Goal: Task Accomplishment & Management: Use online tool/utility

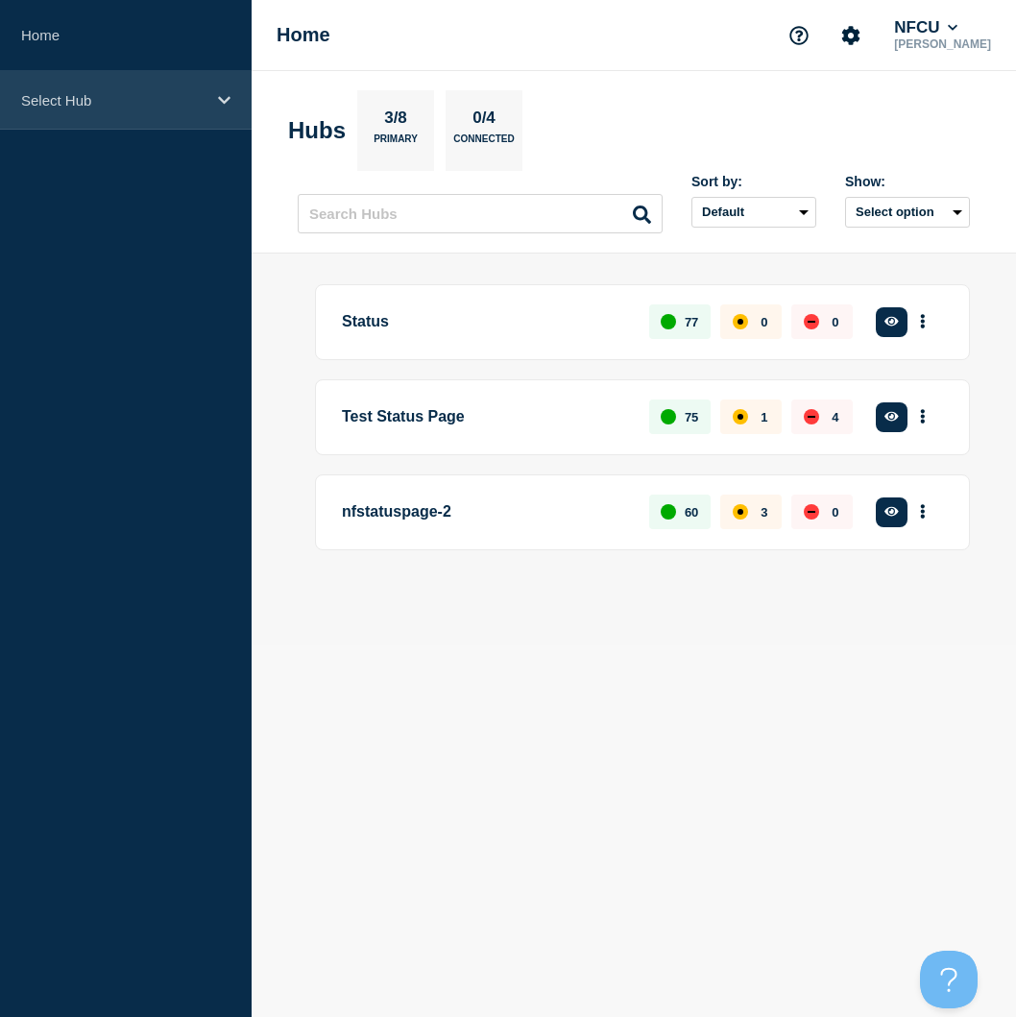
click at [192, 115] on div "Select Hub" at bounding box center [126, 100] width 252 height 59
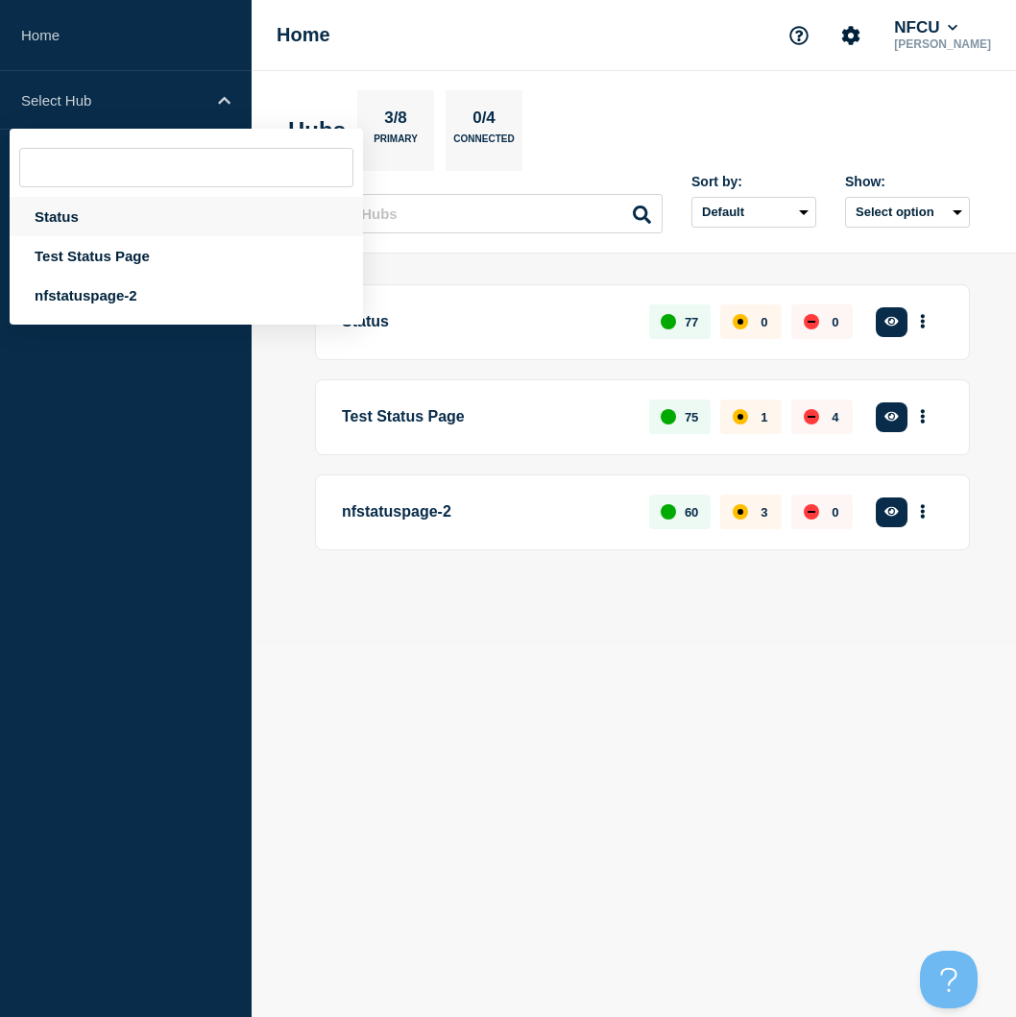
click at [55, 219] on div "Status" at bounding box center [186, 216] width 353 height 39
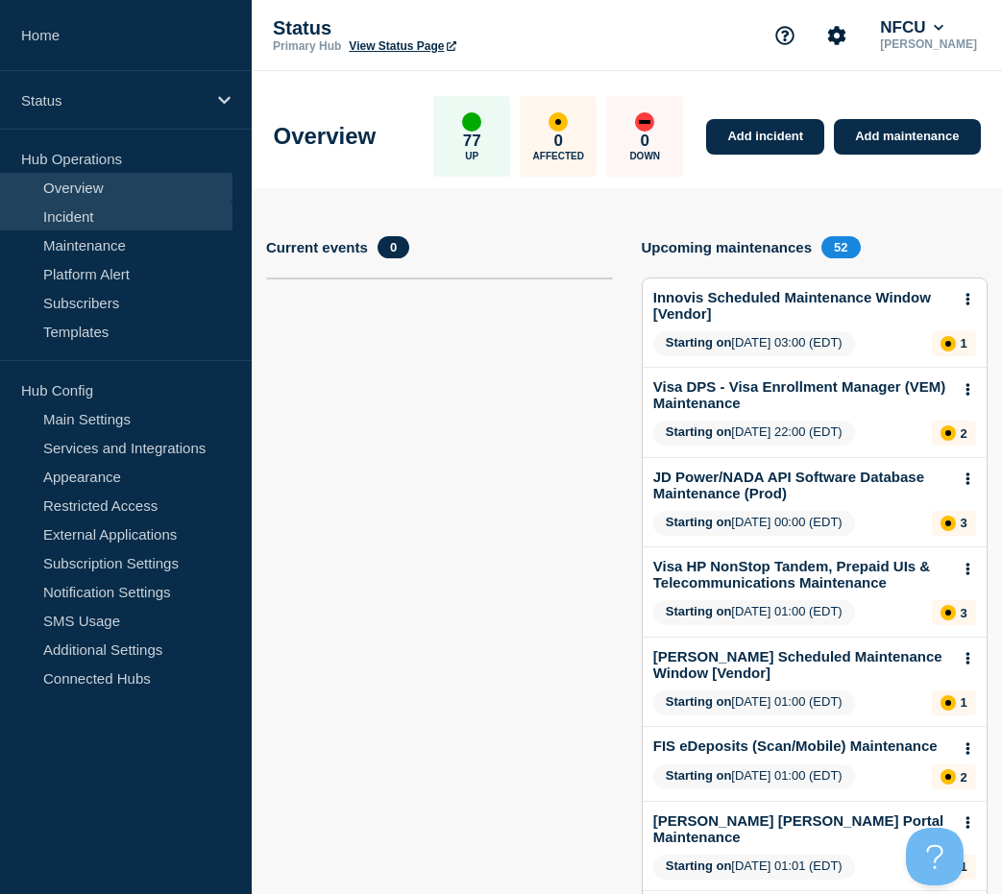
click at [65, 212] on link "Incident" at bounding box center [116, 216] width 232 height 29
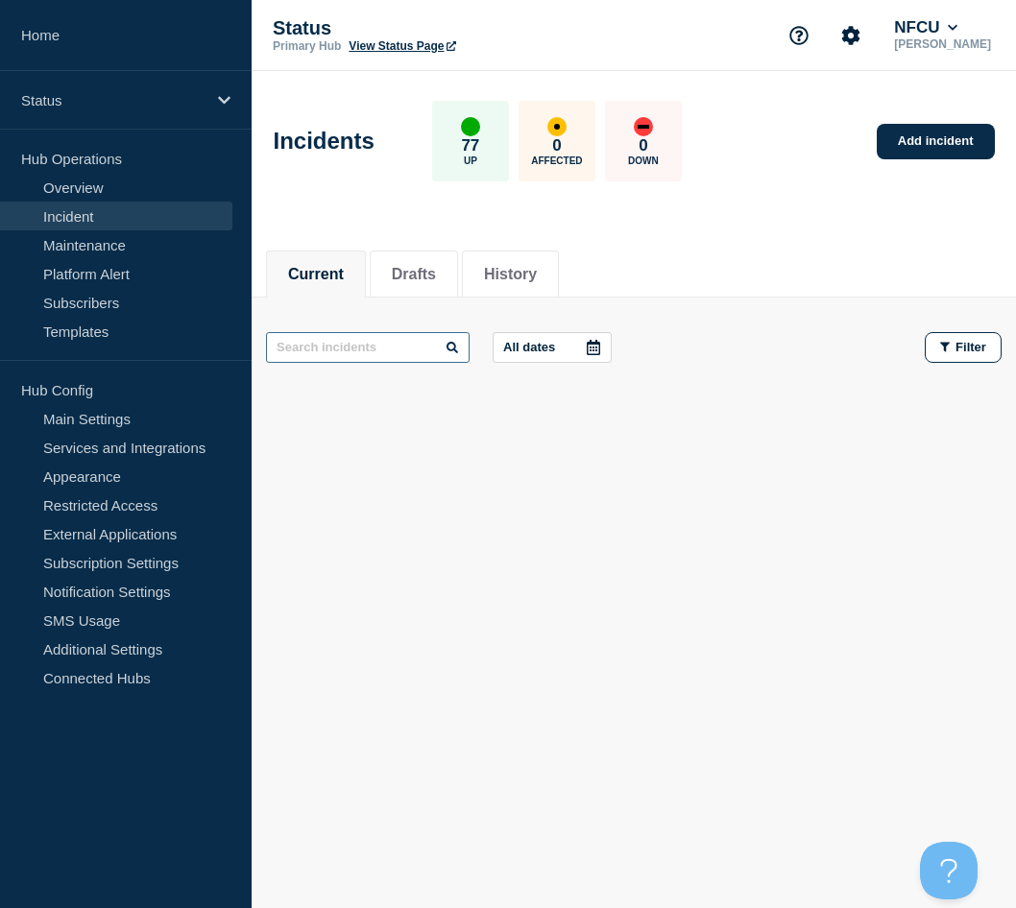
click at [314, 351] on input "text" at bounding box center [368, 347] width 204 height 31
click at [313, 351] on input "chat" at bounding box center [368, 347] width 204 height 31
type input "c"
click at [956, 141] on link "Add incident" at bounding box center [936, 142] width 118 height 36
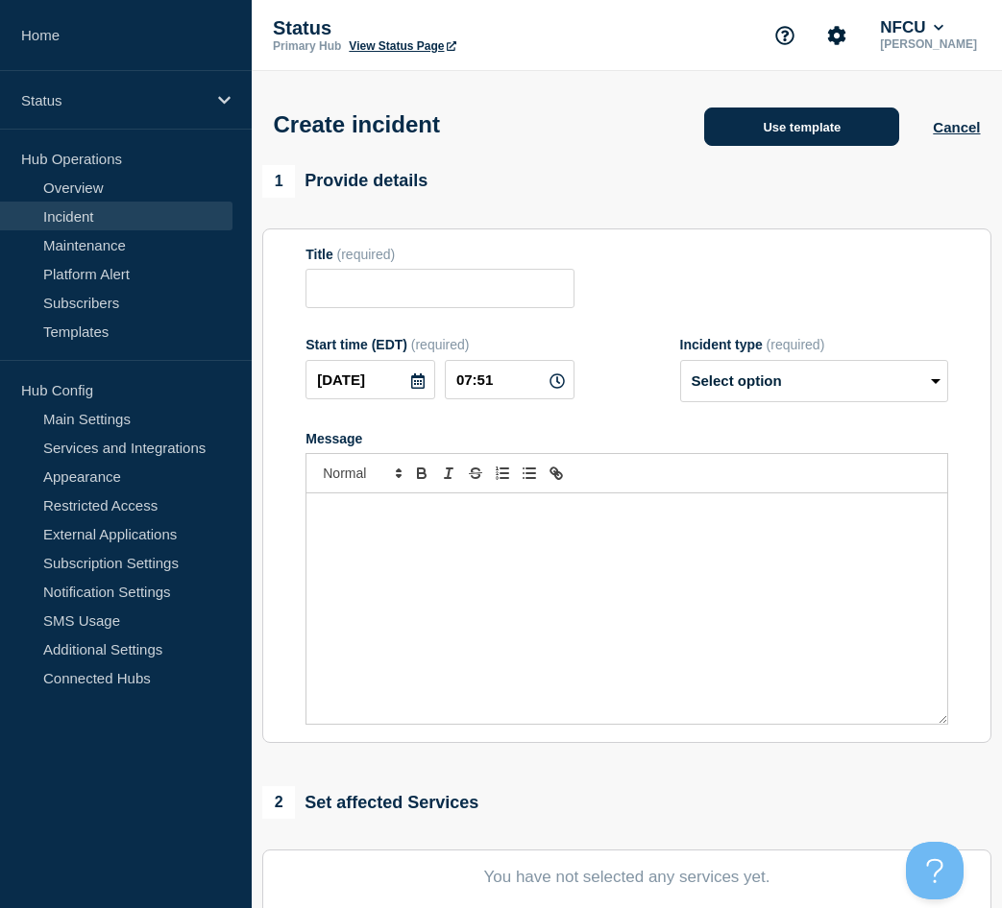
click at [812, 144] on button "Use template" at bounding box center [801, 127] width 195 height 38
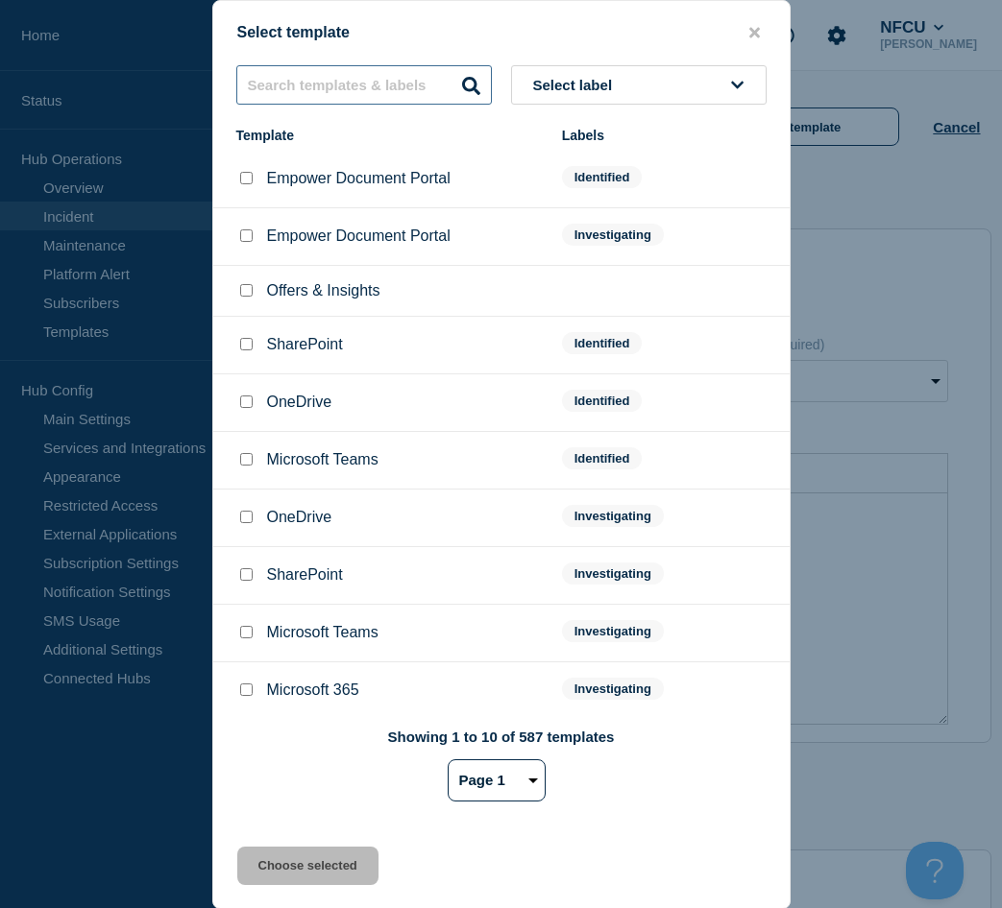
click at [306, 98] on input "text" at bounding box center [363, 84] width 255 height 39
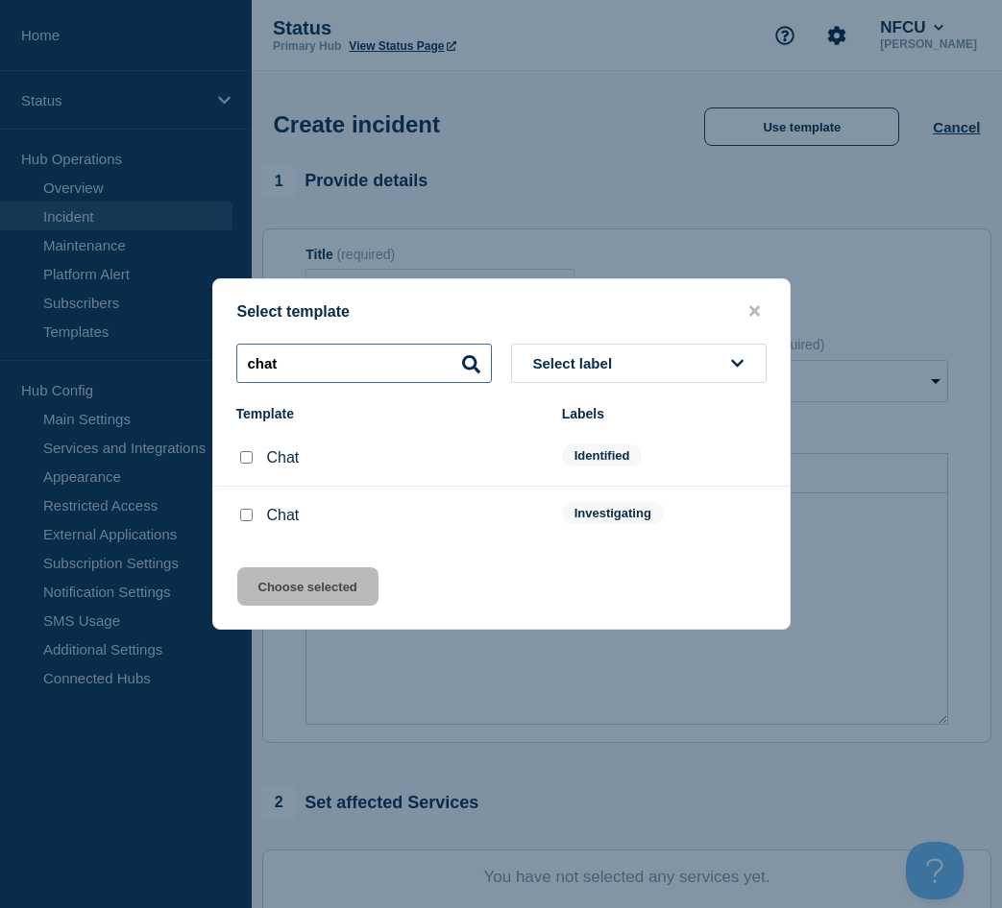
click at [429, 364] on input "chat" at bounding box center [363, 363] width 255 height 39
type input "c"
type input "s"
type input "onedrive"
click at [763, 316] on button "close button" at bounding box center [754, 312] width 22 height 18
